Goal: Task Accomplishment & Management: Manage account settings

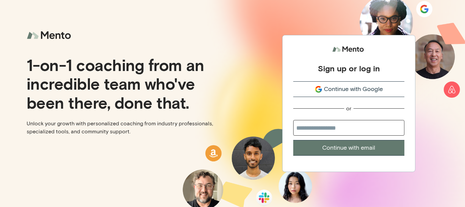
click at [354, 90] on span "Continue with Google" at bounding box center [353, 89] width 59 height 9
click at [356, 88] on span "Continue with Google" at bounding box center [353, 89] width 59 height 9
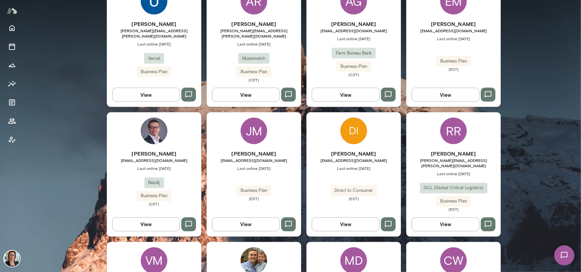
scroll to position [527, 0]
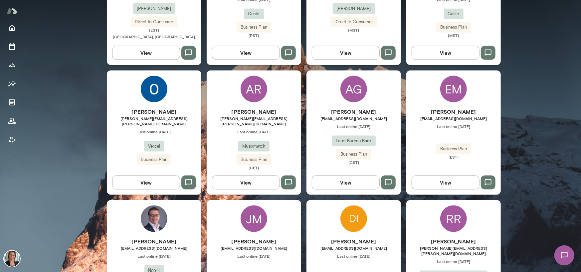
click at [149, 84] on img at bounding box center [154, 89] width 27 height 27
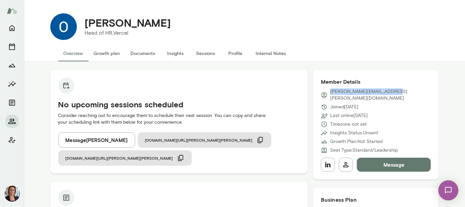
drag, startPoint x: 386, startPoint y: 93, endPoint x: 328, endPoint y: 90, distance: 58.0
click at [328, 90] on div "[PERSON_NAME][EMAIL_ADDRESS][PERSON_NAME][DOMAIN_NAME]" at bounding box center [376, 94] width 110 height 13
copy p "[PERSON_NAME][EMAIL_ADDRESS][PERSON_NAME][DOMAIN_NAME]"
click at [12, 128] on div at bounding box center [11, 83] width 13 height 125
click at [11, 120] on icon "Members" at bounding box center [11, 120] width 7 height 5
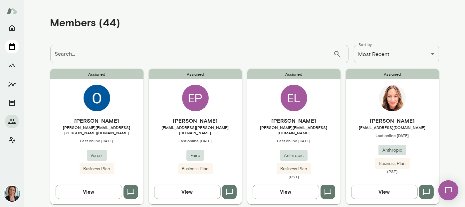
click at [12, 47] on icon "Sessions" at bounding box center [12, 47] width 8 height 8
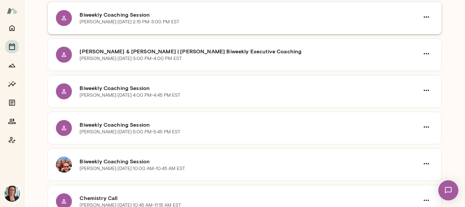
scroll to position [599, 0]
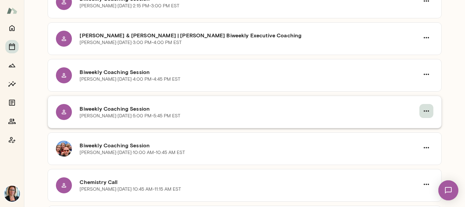
click at [423, 108] on icon "button" at bounding box center [426, 111] width 8 height 8
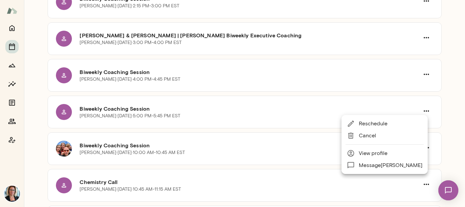
click at [367, 124] on span "Reschedule" at bounding box center [391, 123] width 64 height 8
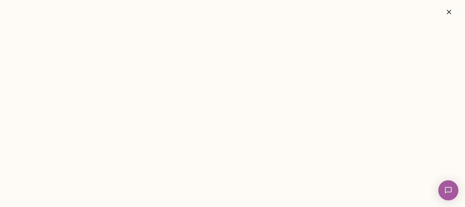
drag, startPoint x: 447, startPoint y: 13, endPoint x: 414, endPoint y: 89, distance: 83.0
click at [447, 13] on icon "button" at bounding box center [448, 12] width 4 height 4
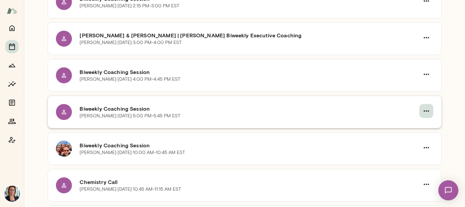
click at [424, 110] on icon "button" at bounding box center [426, 110] width 5 height 1
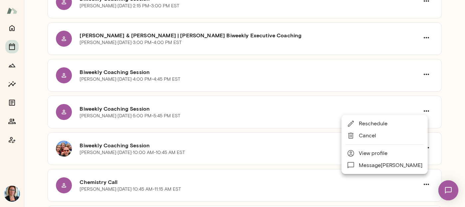
click at [366, 124] on span "Reschedule" at bounding box center [391, 123] width 64 height 8
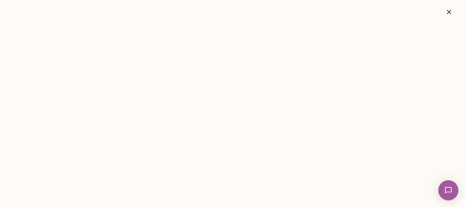
click at [447, 14] on icon "button" at bounding box center [449, 12] width 8 height 8
